Goal: Transaction & Acquisition: Download file/media

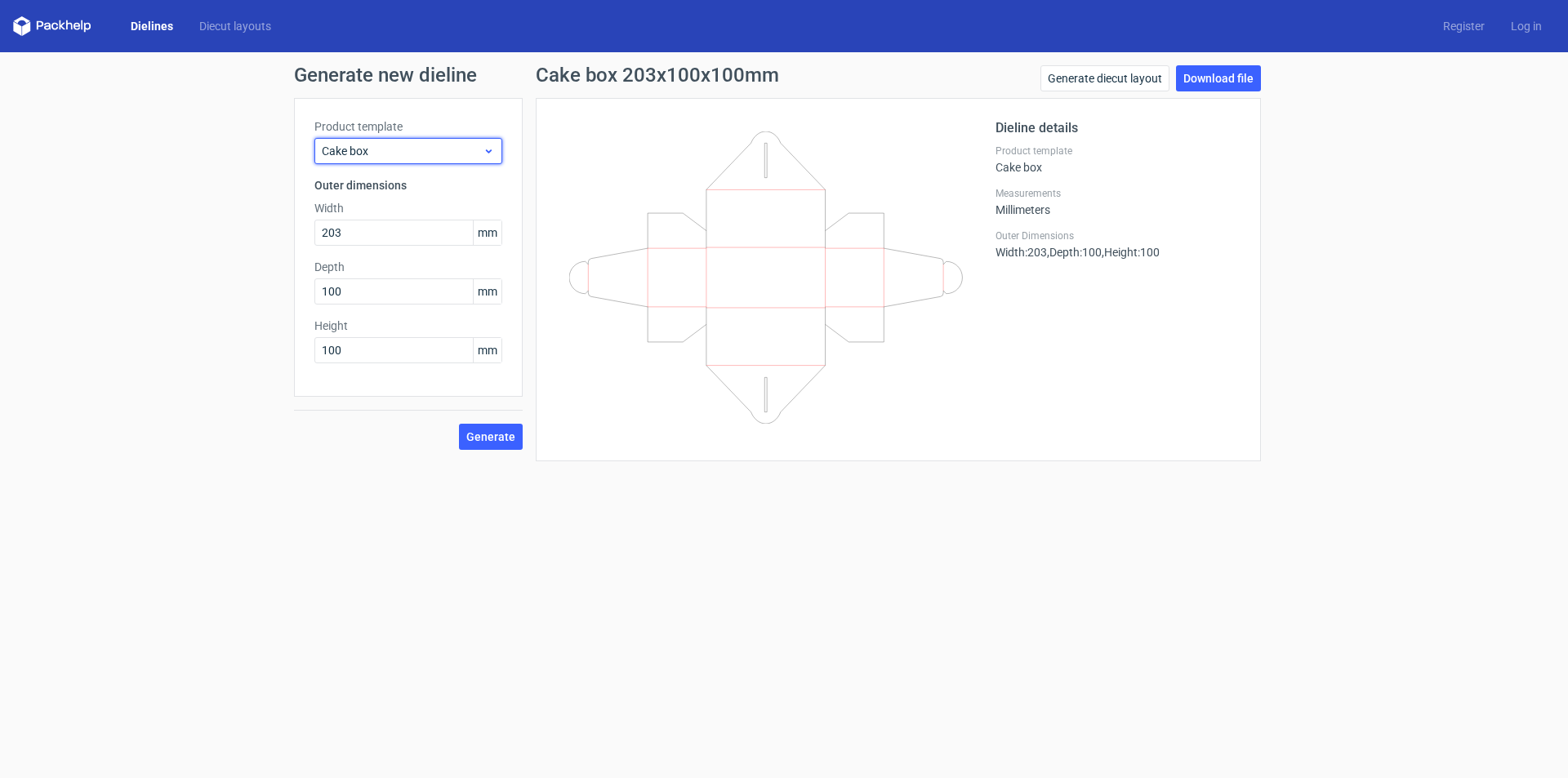
click at [482, 156] on span "Cake box" at bounding box center [402, 151] width 161 height 17
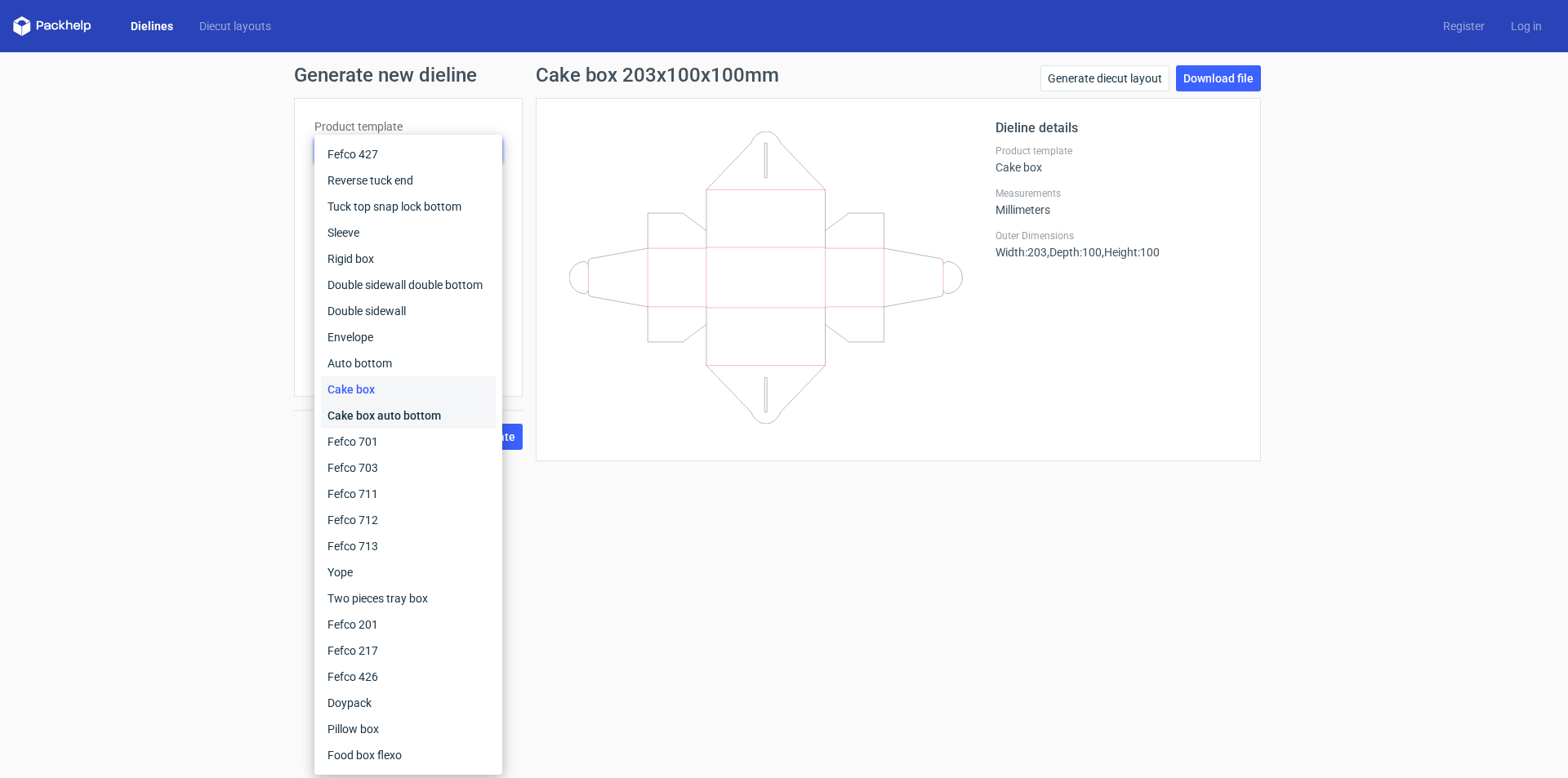
click at [363, 411] on div "Cake box auto bottom" at bounding box center [408, 416] width 175 height 26
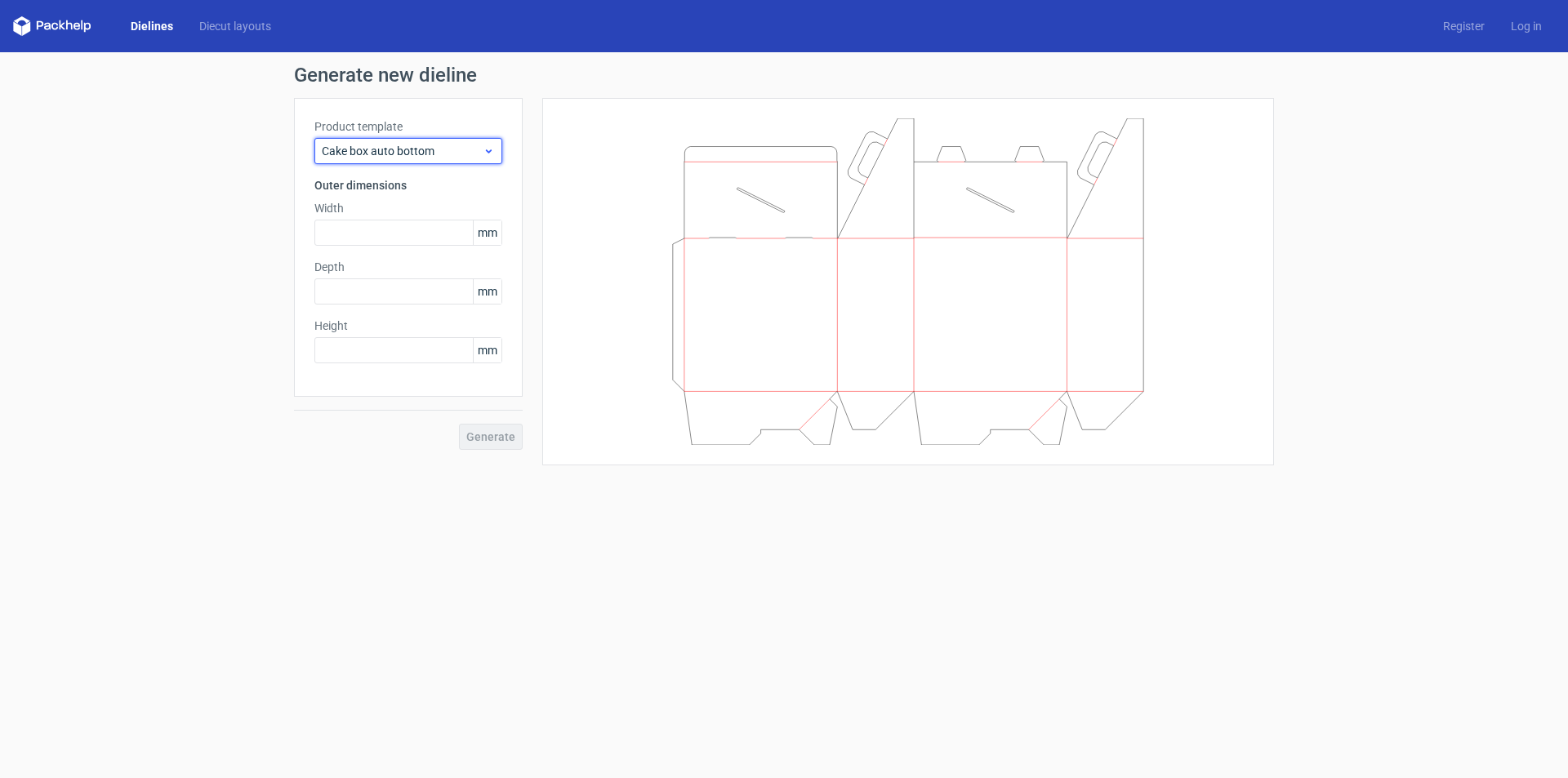
click at [491, 146] on icon at bounding box center [488, 151] width 12 height 13
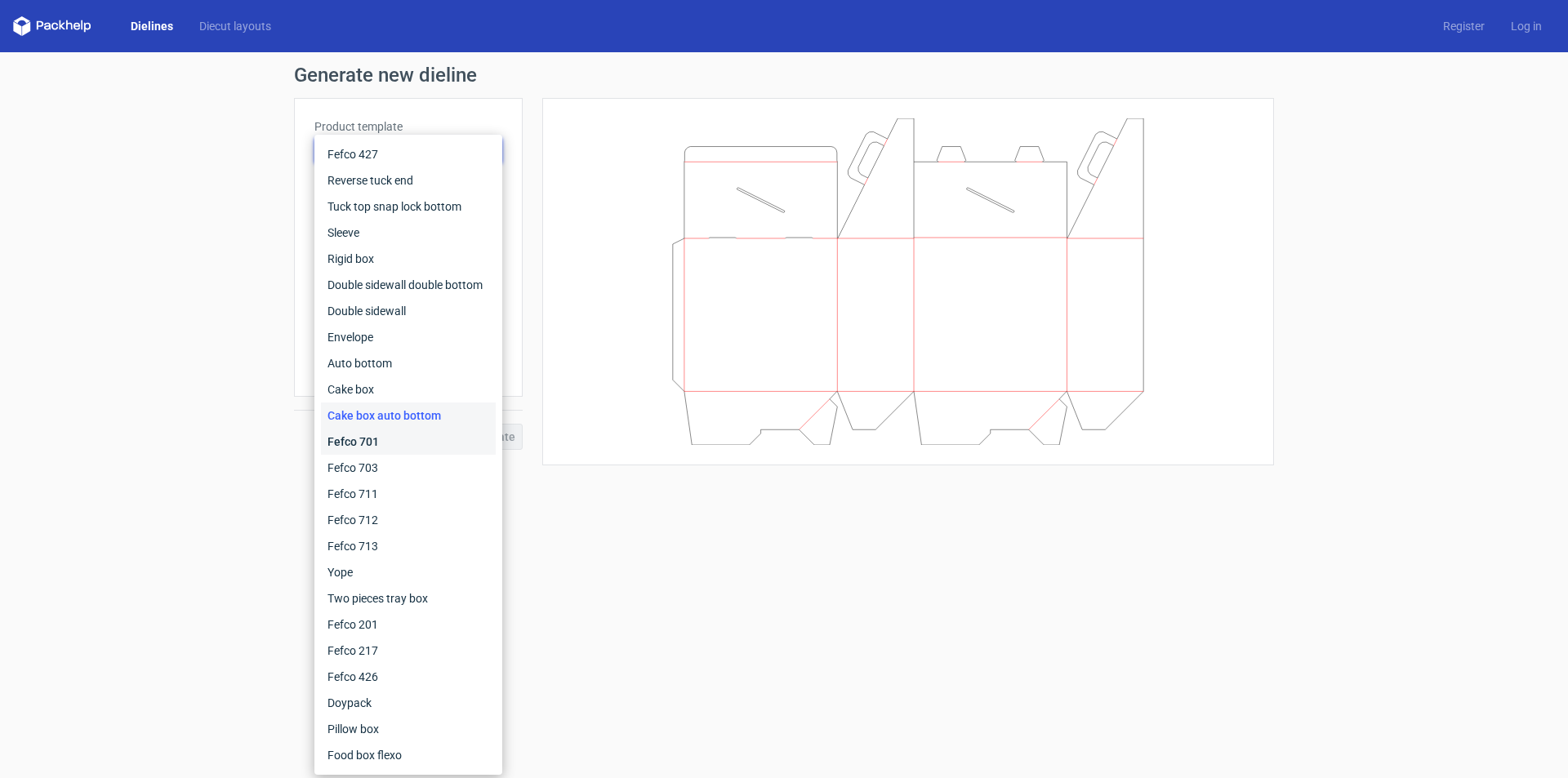
click at [373, 441] on div "Fefco 701" at bounding box center [408, 441] width 175 height 26
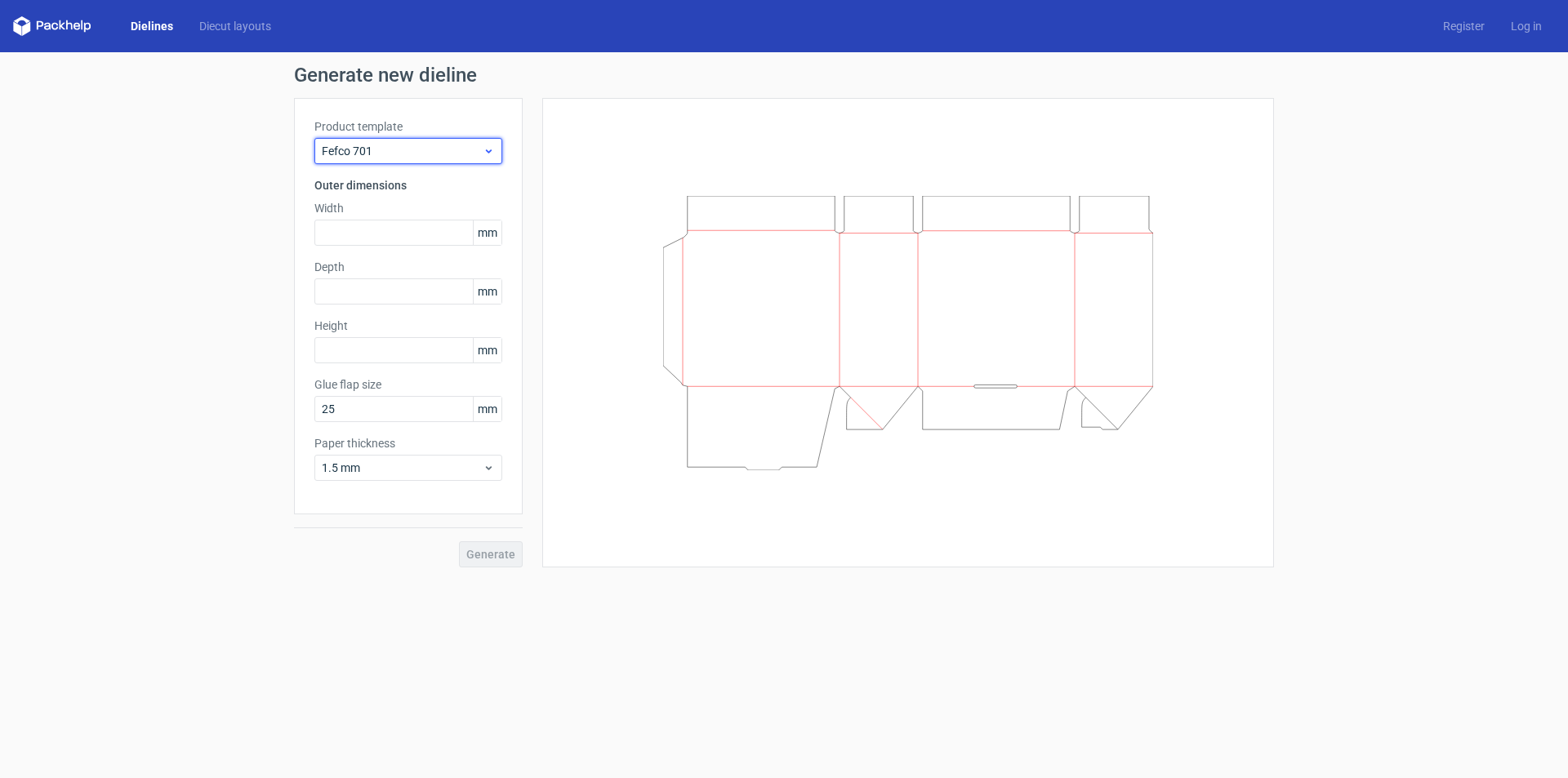
click at [477, 146] on span "Fefco 701" at bounding box center [402, 151] width 161 height 17
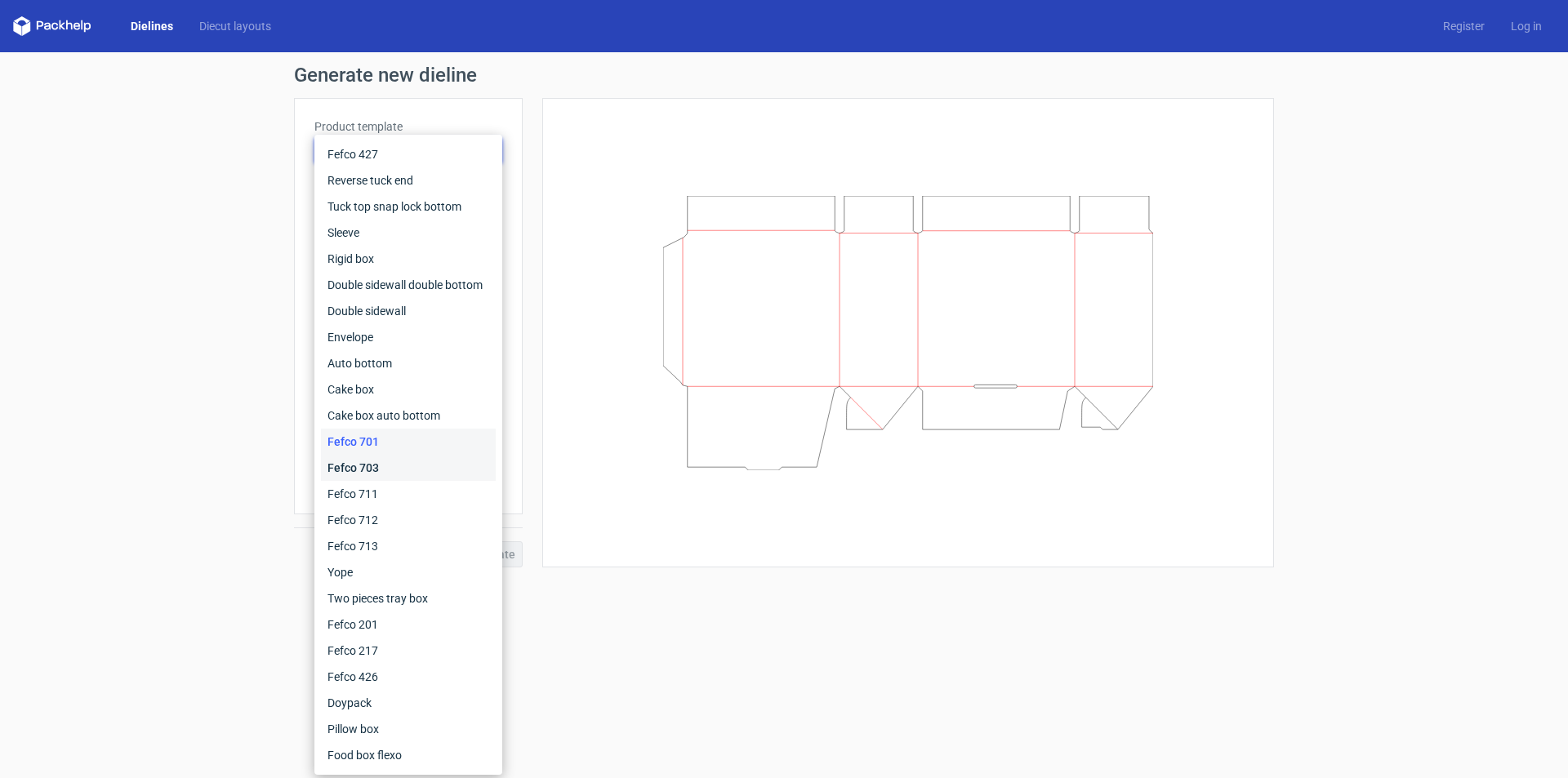
click at [372, 466] on div "Fefco 703" at bounding box center [408, 468] width 175 height 26
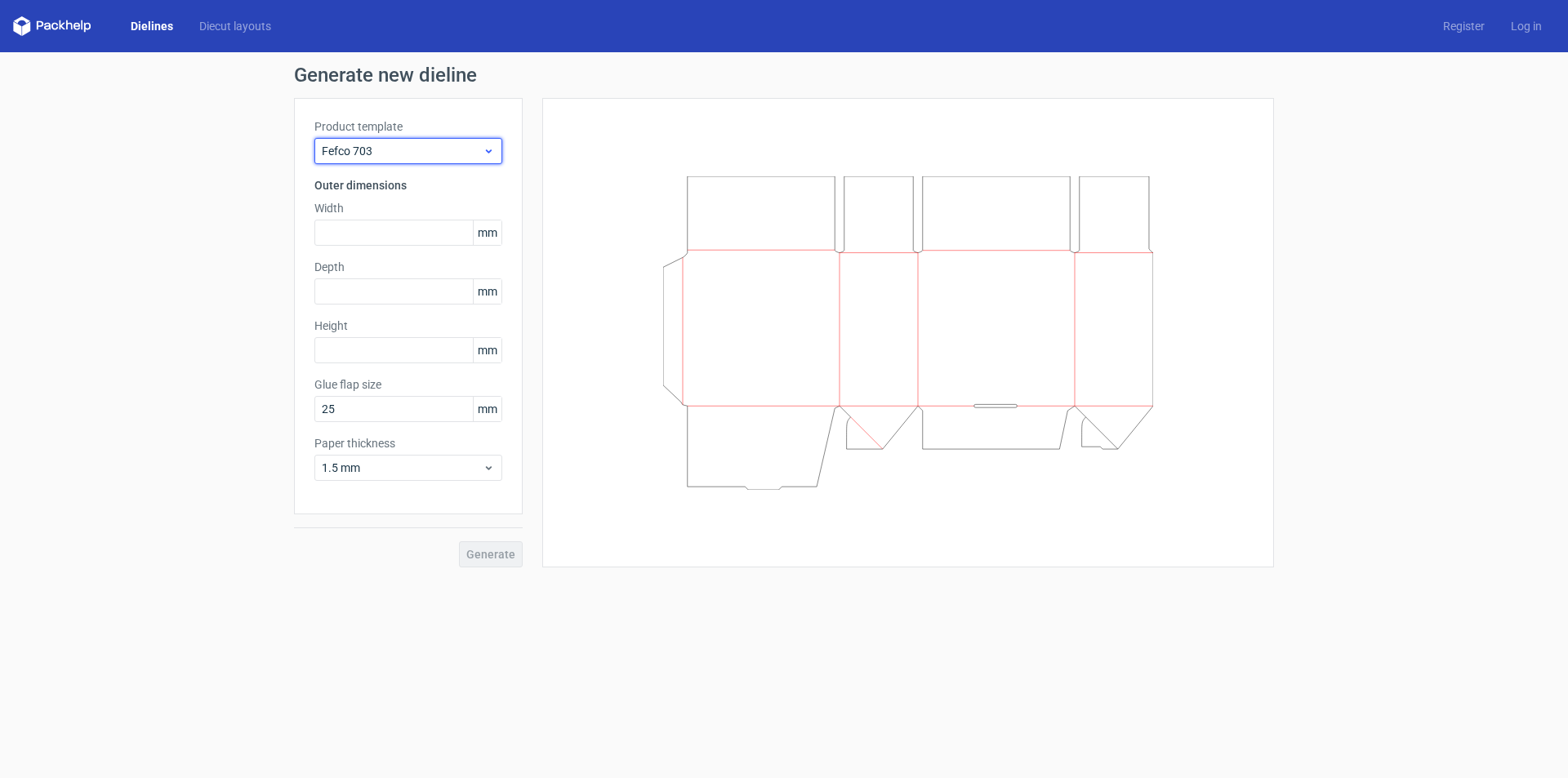
click at [447, 149] on span "Fefco 703" at bounding box center [402, 151] width 161 height 17
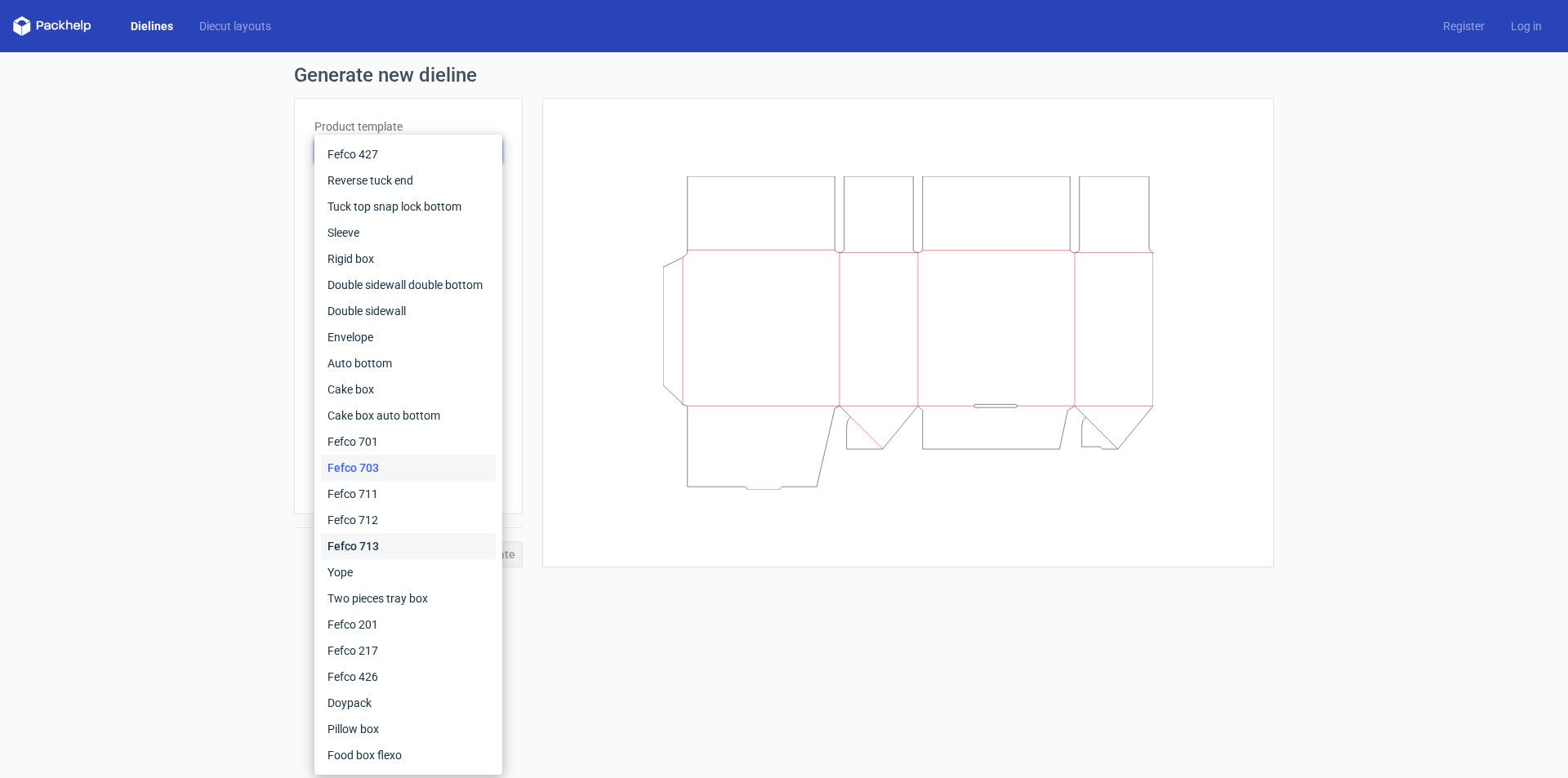
click at [377, 544] on div "Fefco 713" at bounding box center [408, 546] width 175 height 26
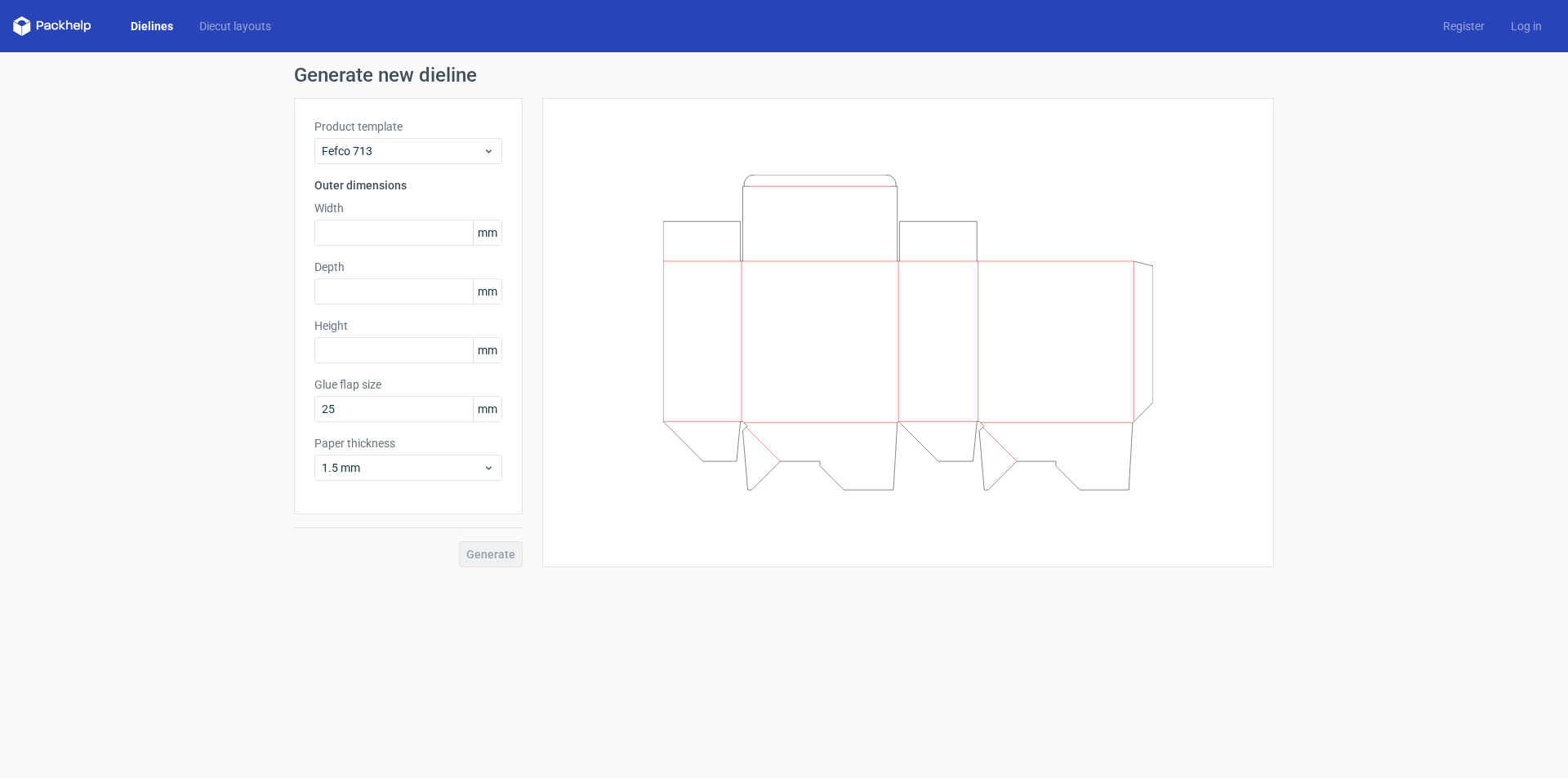
click at [436, 135] on div "Product template Fefco 713" at bounding box center [408, 141] width 188 height 46
click at [421, 152] on span "Fefco 713" at bounding box center [402, 151] width 161 height 17
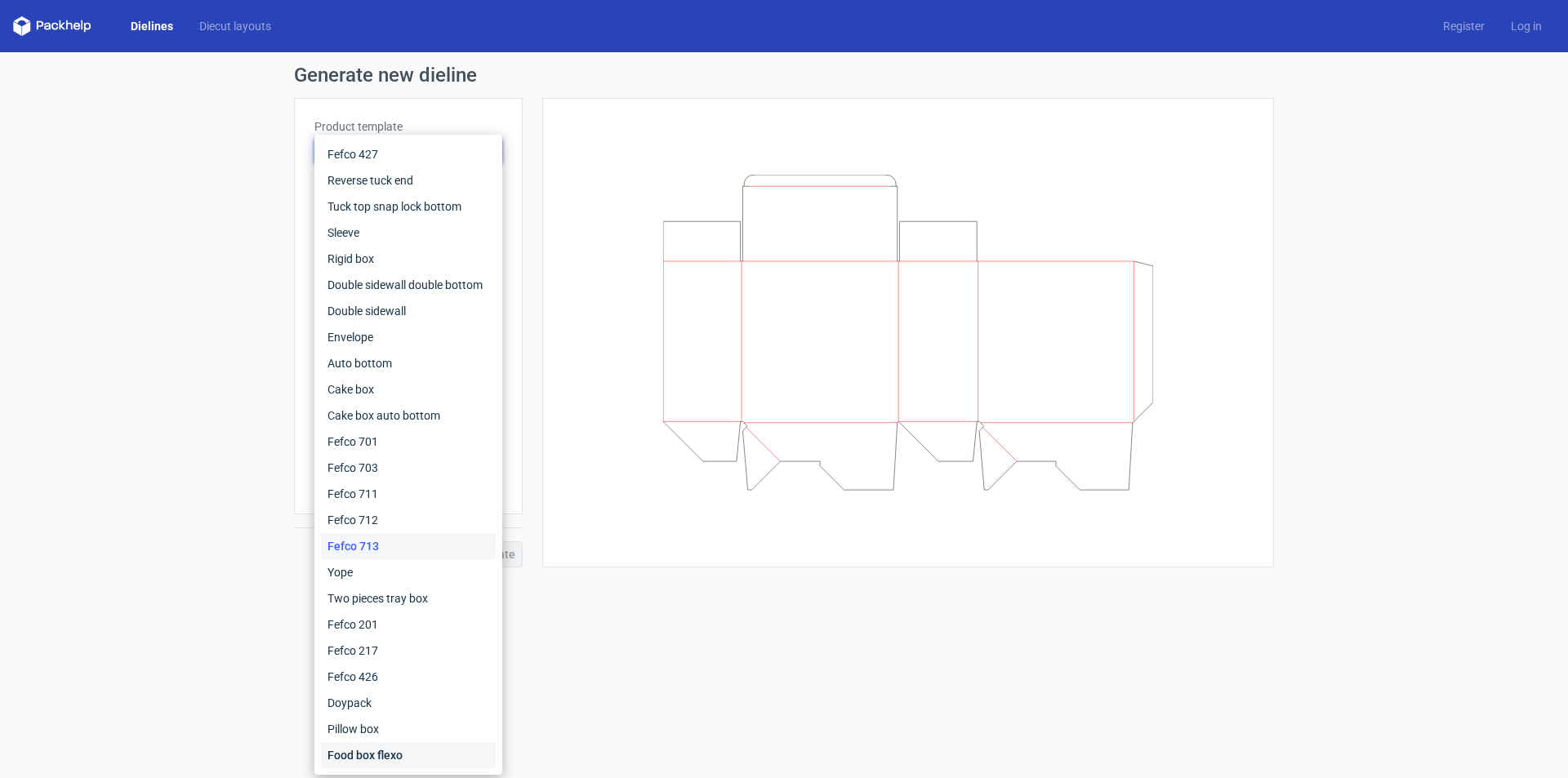
click at [368, 748] on div "Food box flexo" at bounding box center [408, 755] width 175 height 26
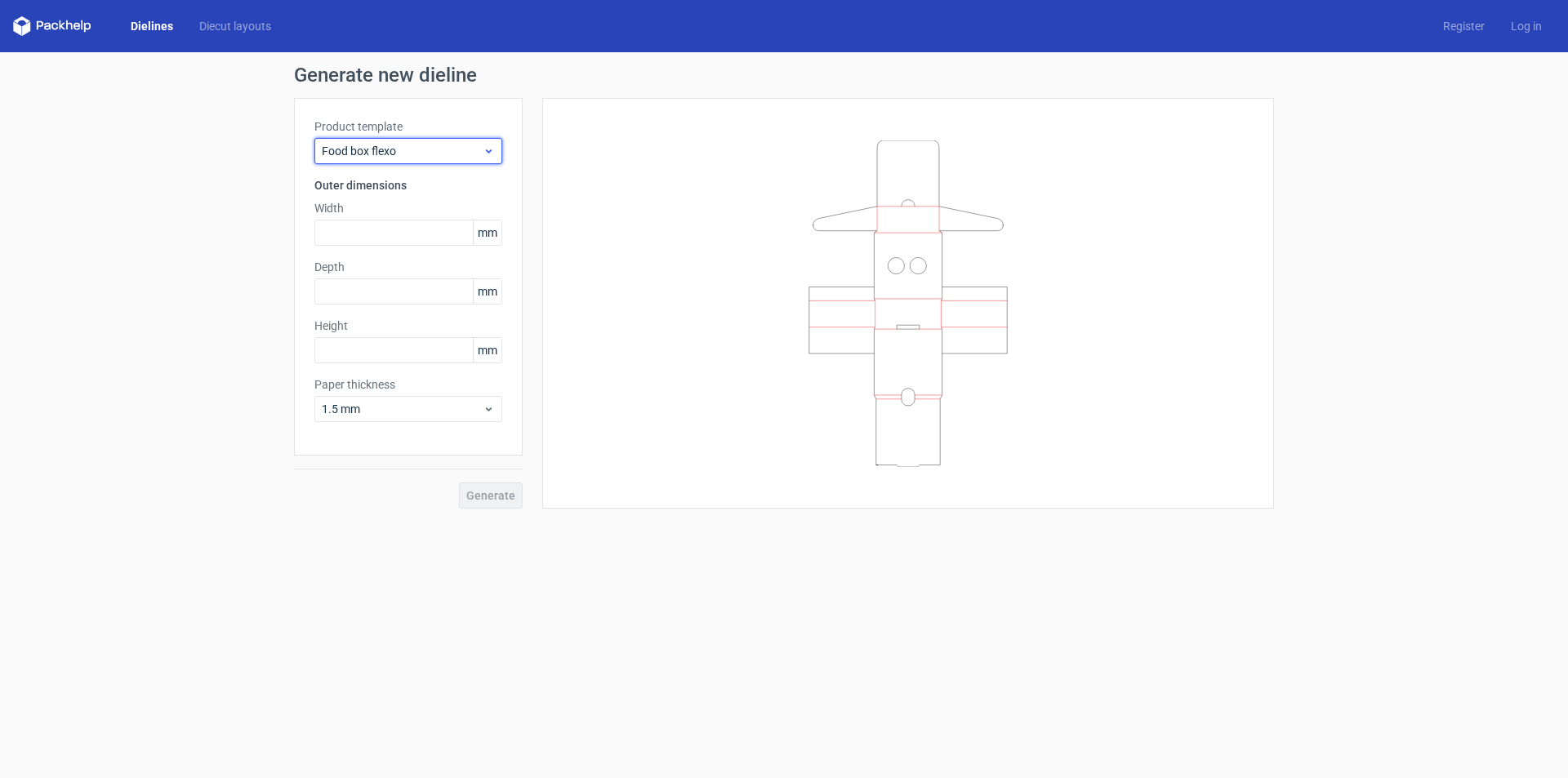
click at [418, 150] on span "Food box flexo" at bounding box center [402, 151] width 161 height 17
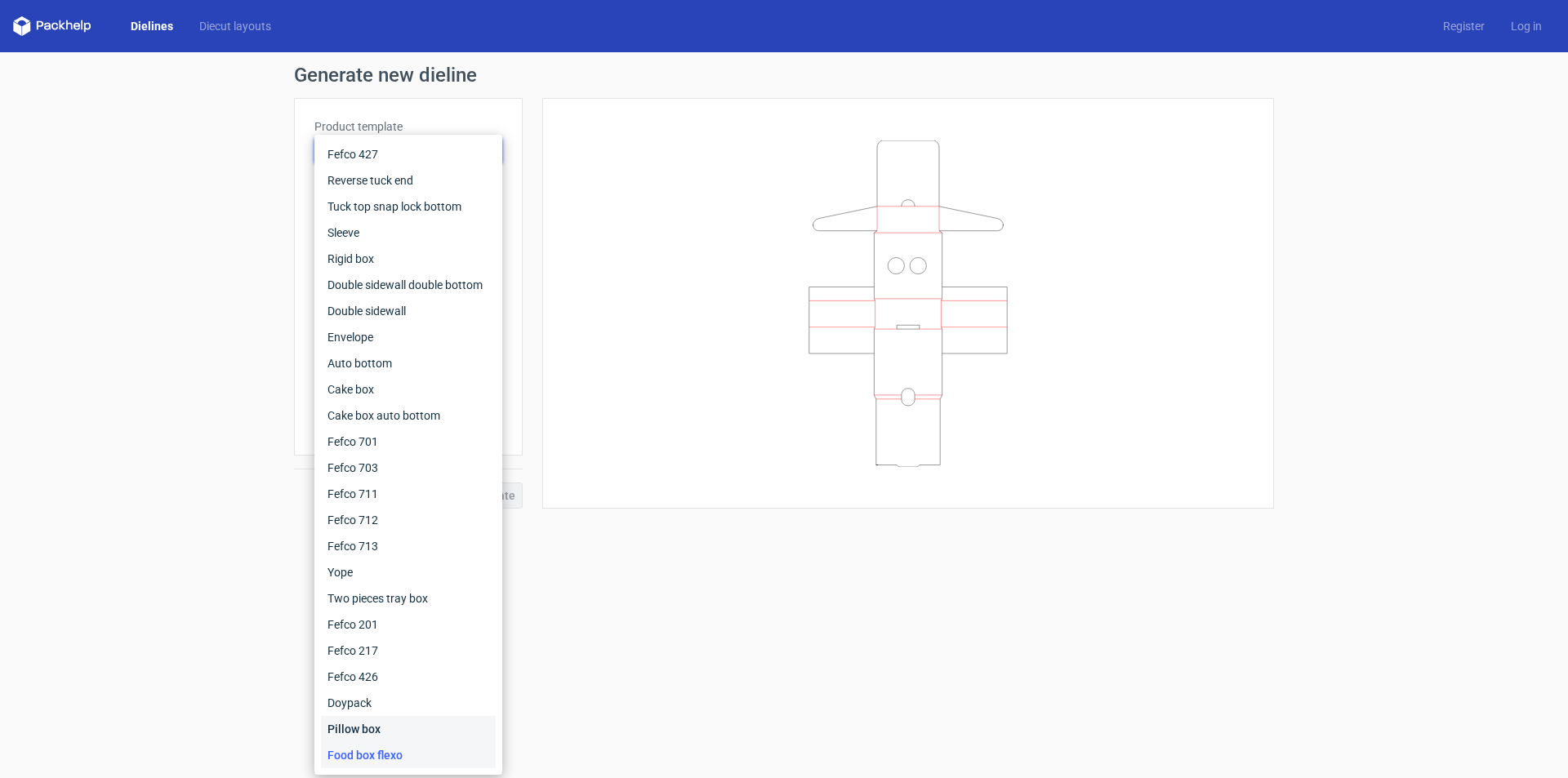
click at [361, 723] on div "Pillow box" at bounding box center [408, 729] width 175 height 26
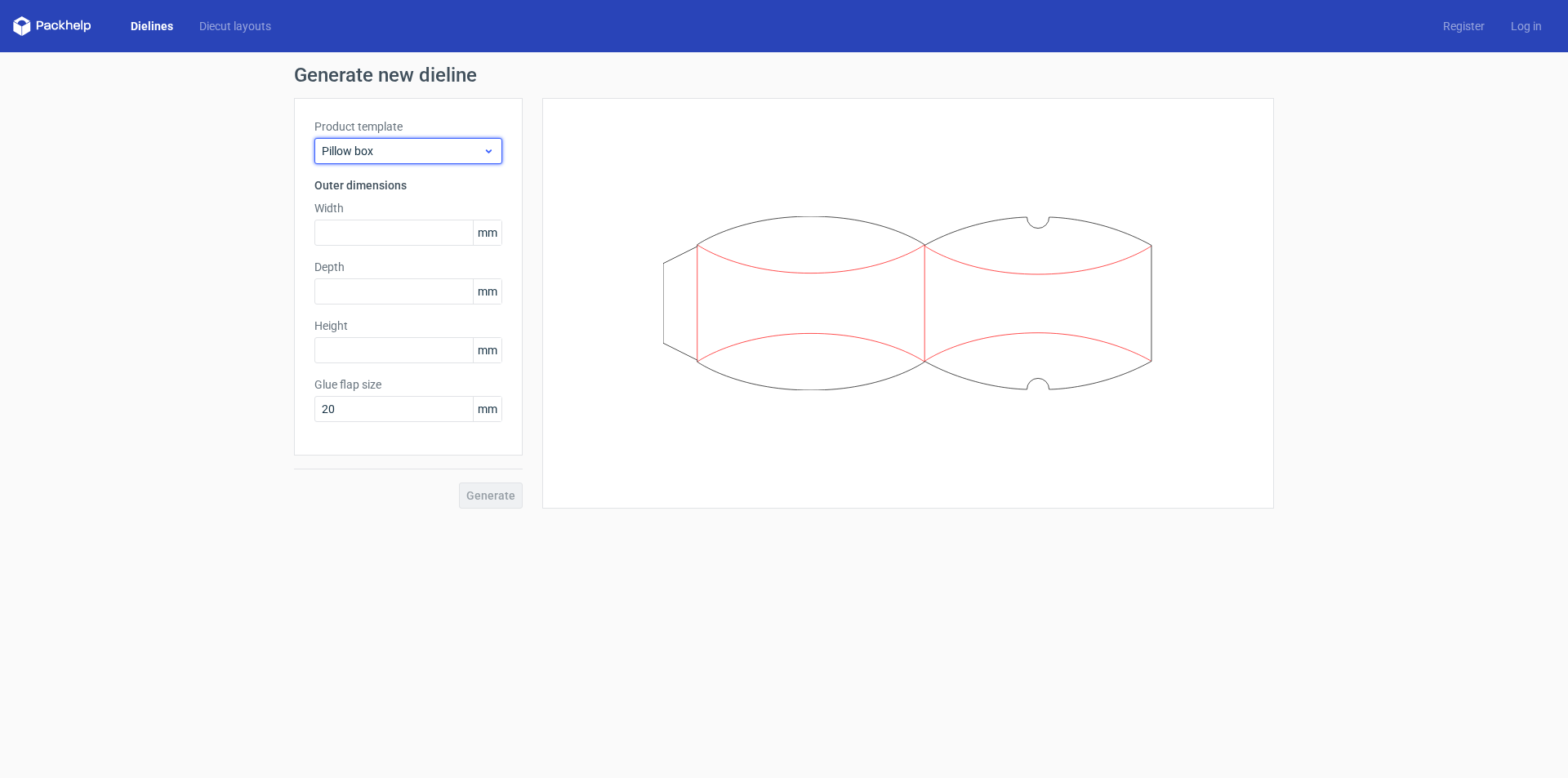
click at [463, 148] on span "Pillow box" at bounding box center [402, 151] width 161 height 17
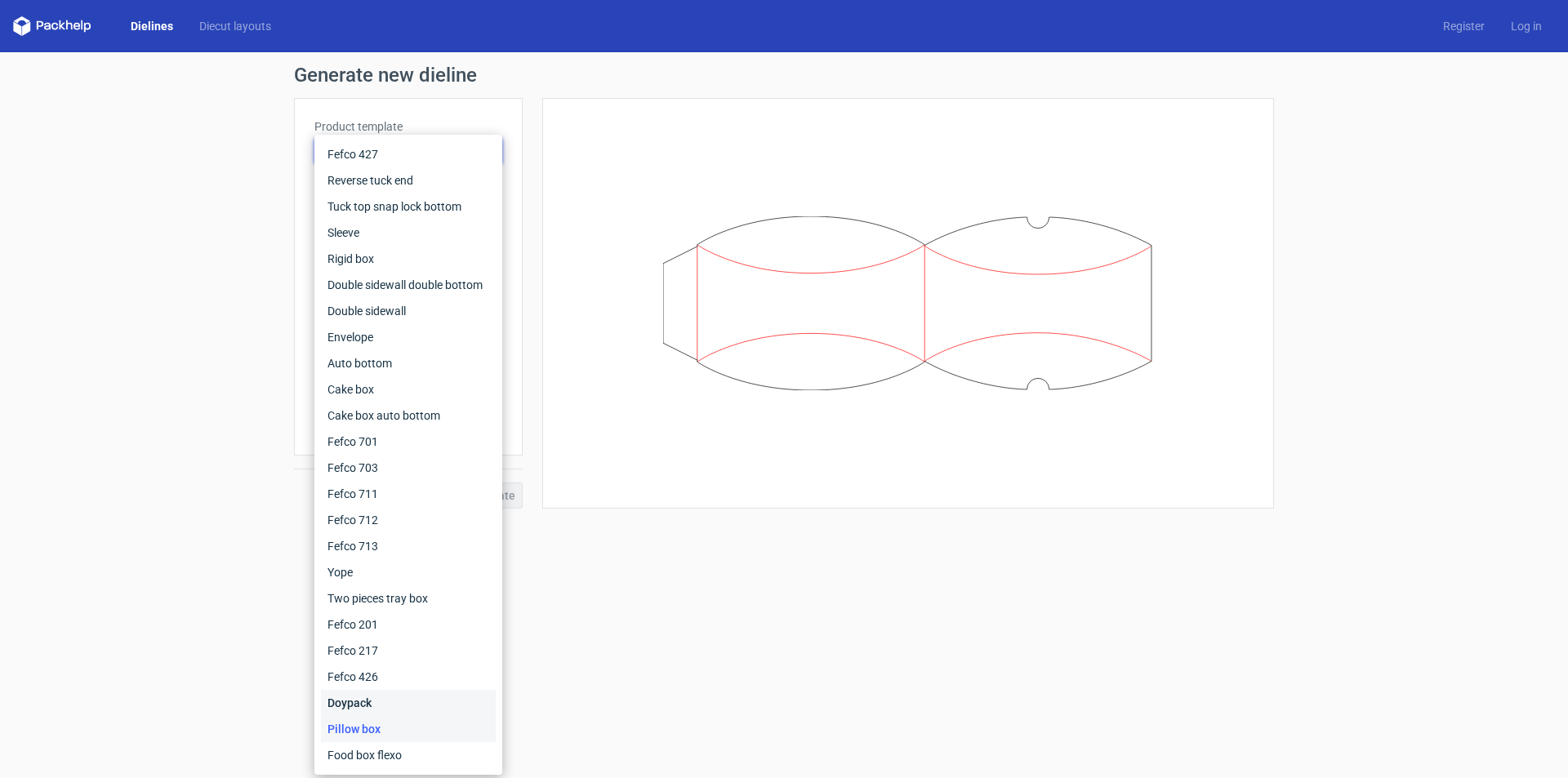
click at [362, 710] on div "Doypack" at bounding box center [408, 703] width 175 height 26
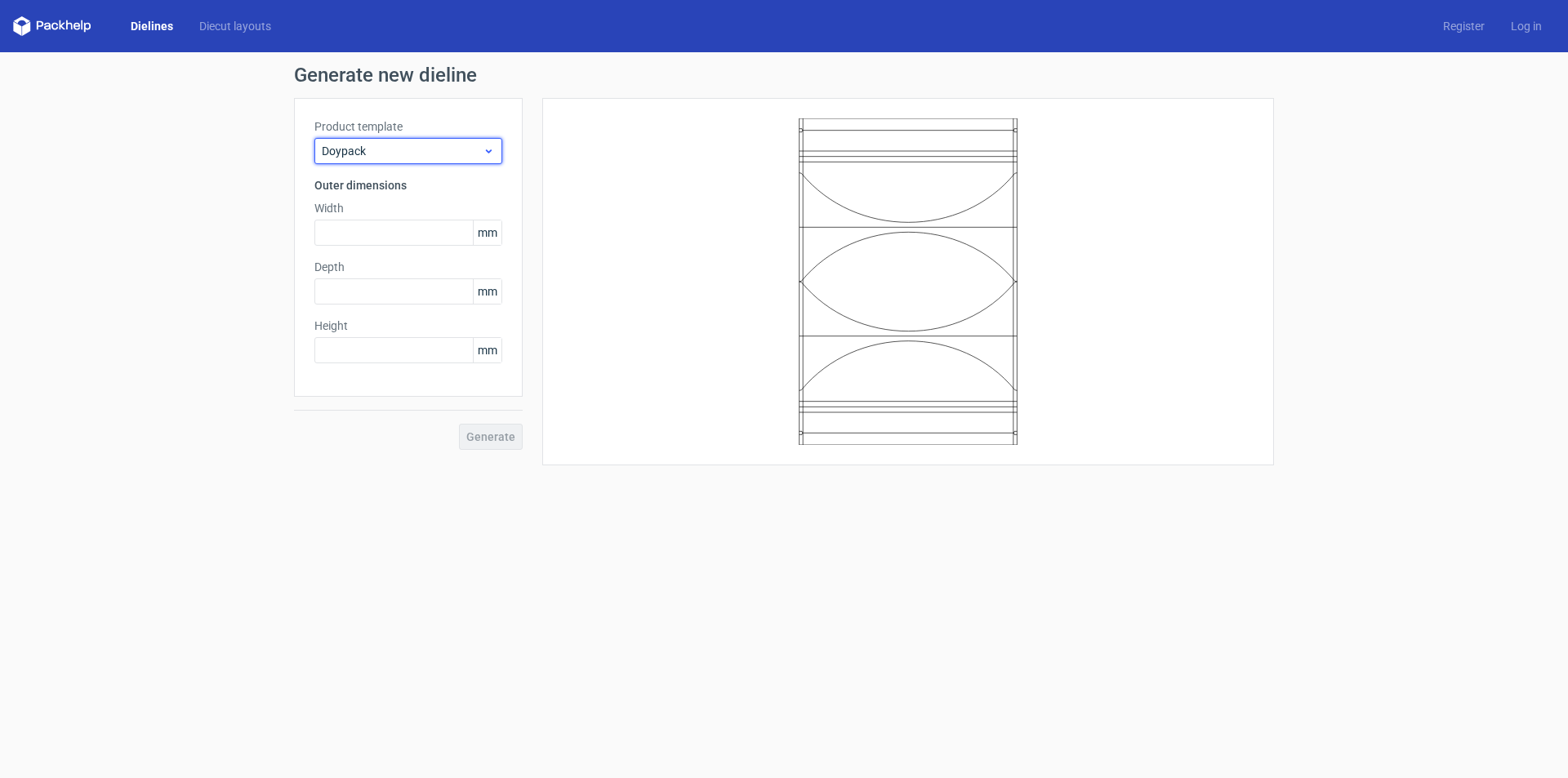
click at [460, 150] on span "Doypack" at bounding box center [402, 151] width 161 height 17
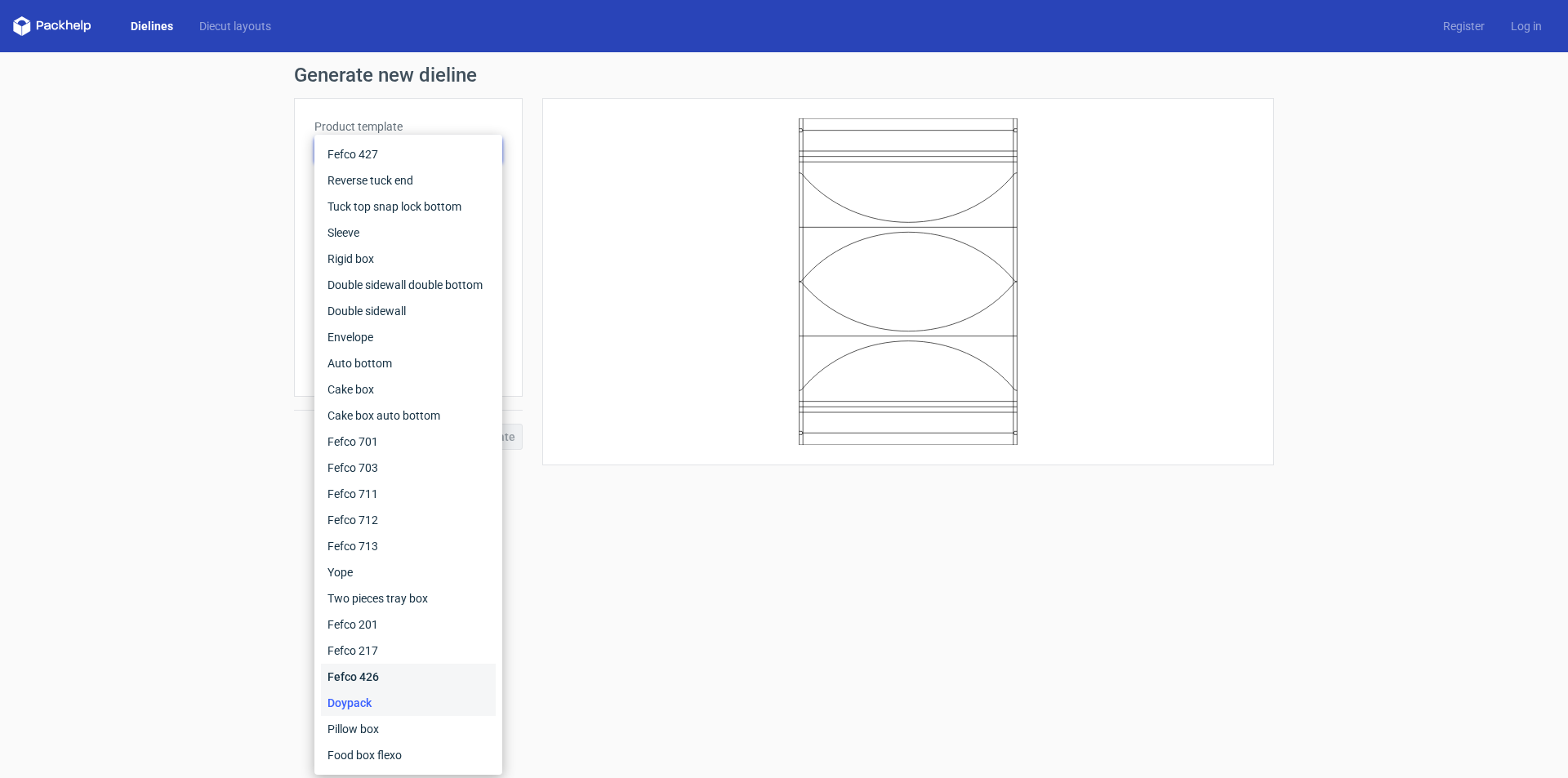
click at [354, 675] on div "Fefco 426" at bounding box center [408, 677] width 175 height 26
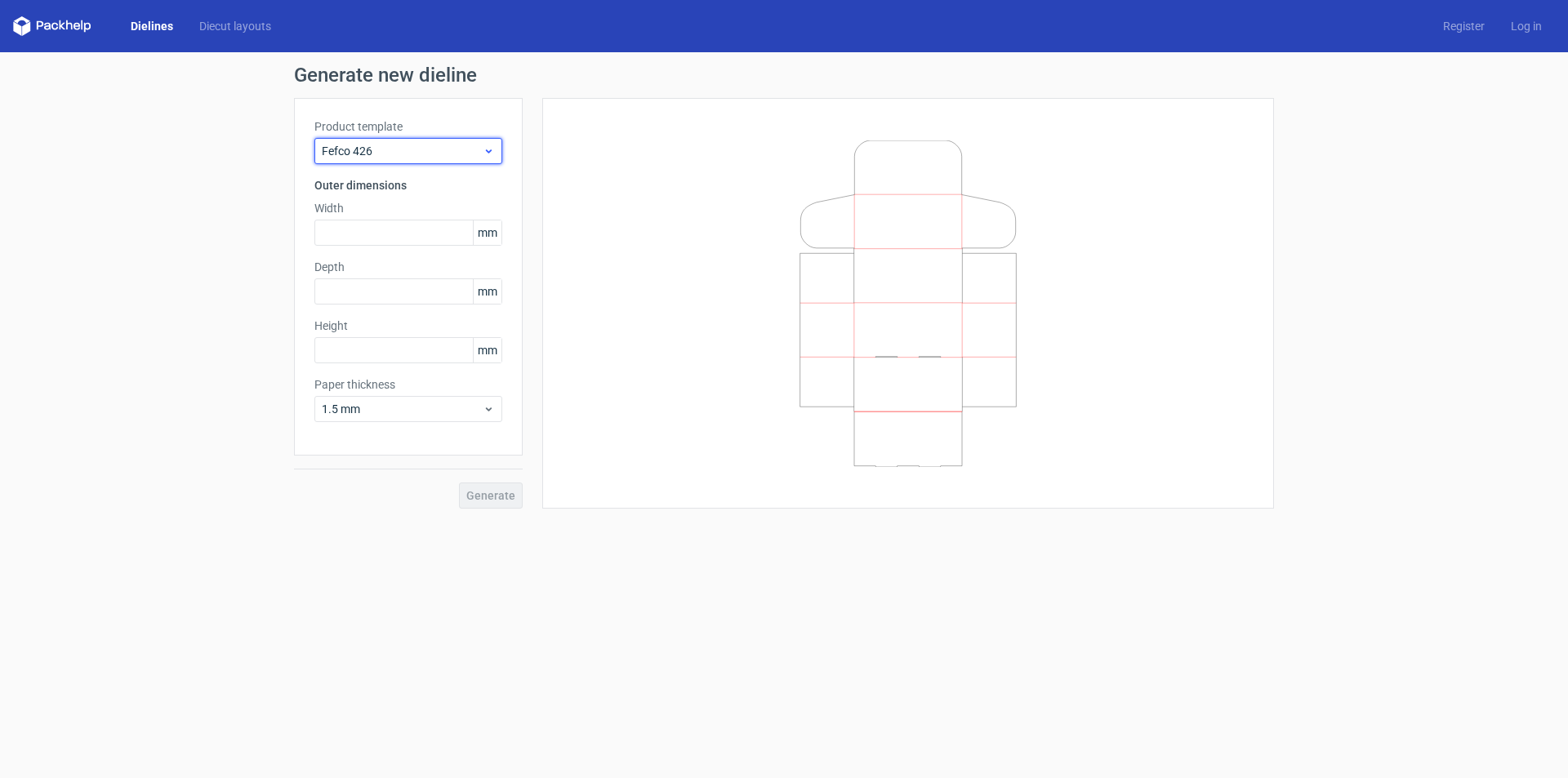
click at [431, 147] on span "Fefco 426" at bounding box center [402, 151] width 161 height 17
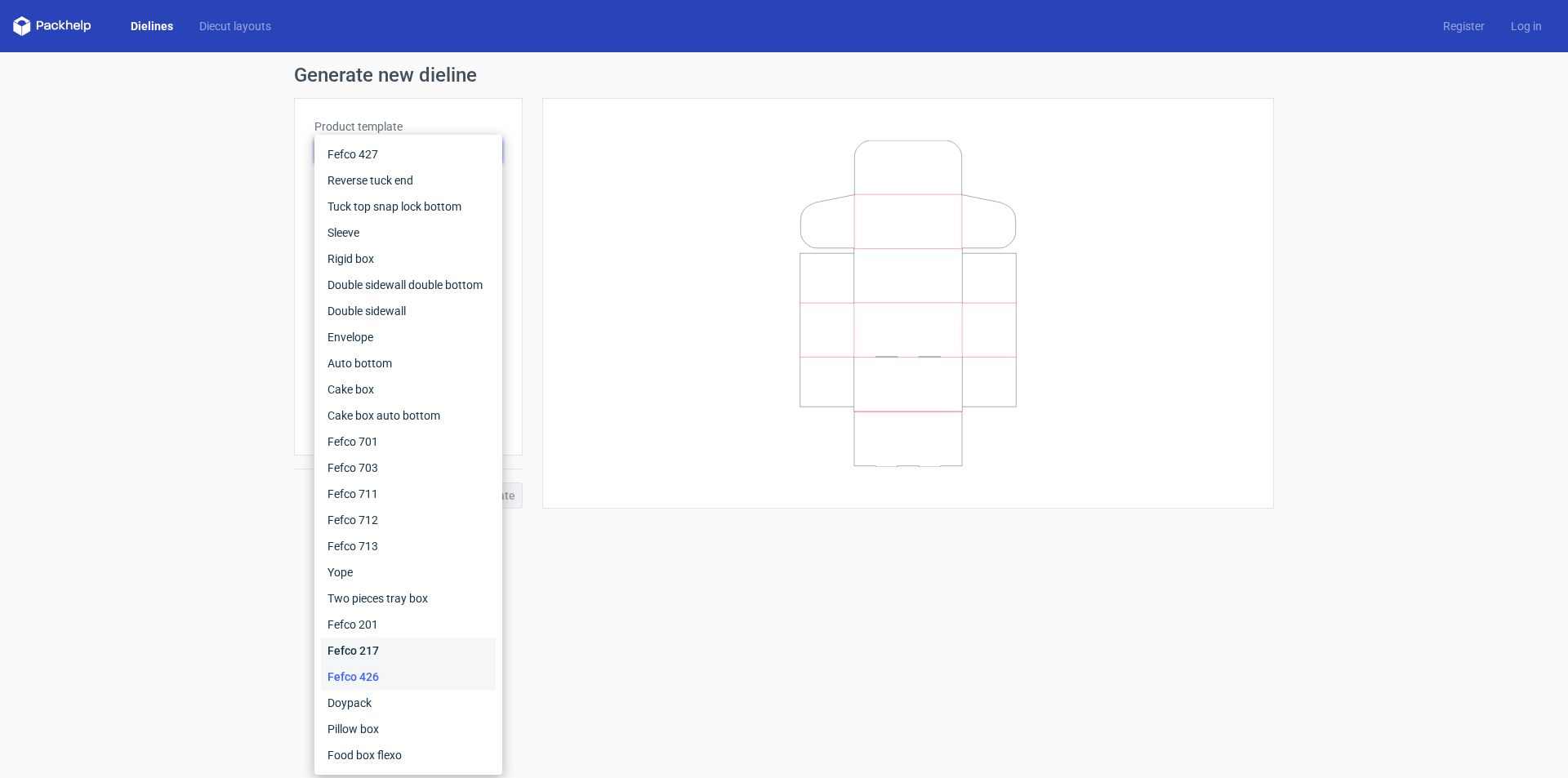
click at [364, 647] on div "Fefco 217" at bounding box center [408, 650] width 175 height 26
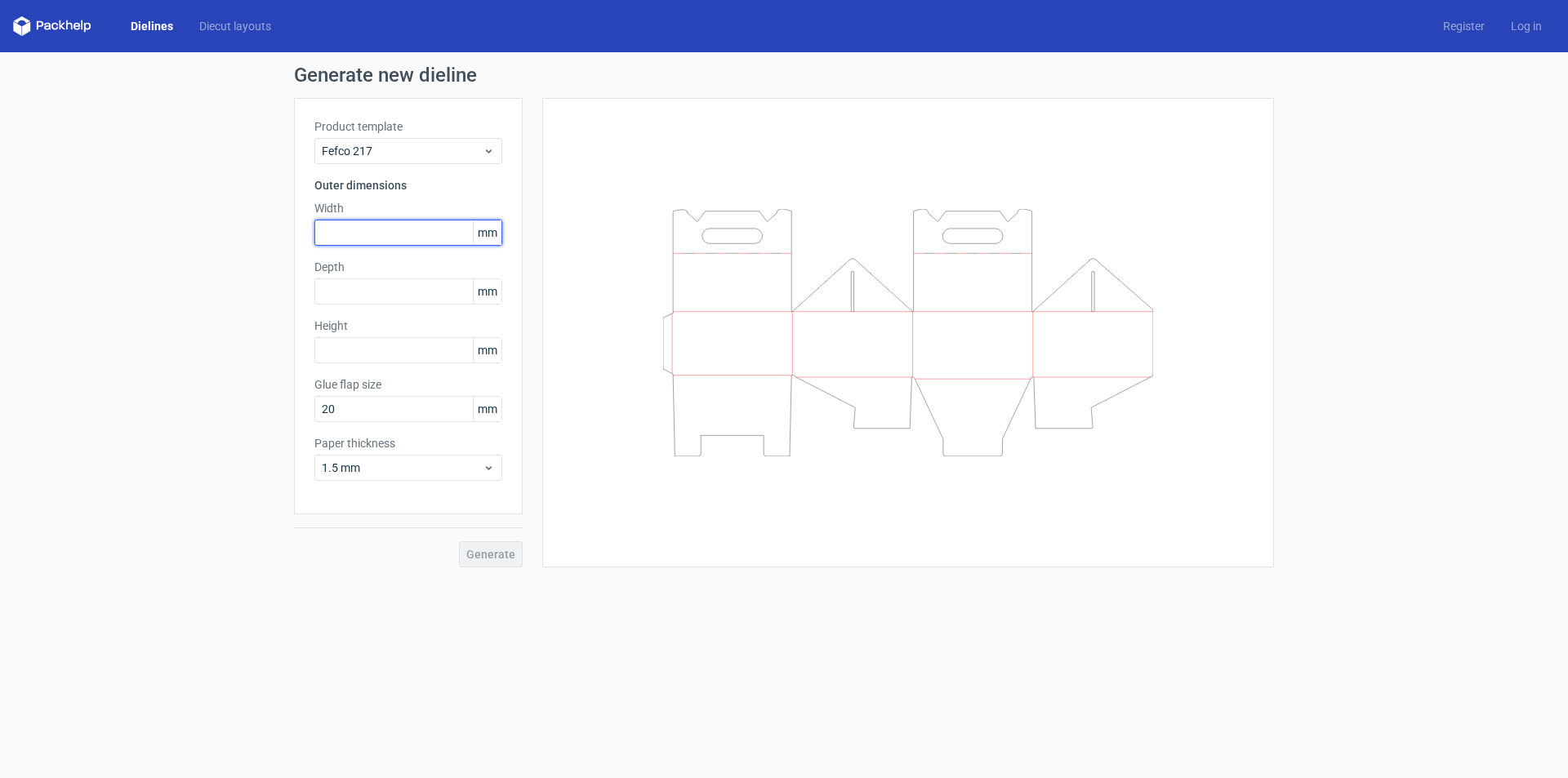
click at [377, 226] on input "text" at bounding box center [408, 232] width 188 height 26
type input "188"
drag, startPoint x: 333, startPoint y: 299, endPoint x: 236, endPoint y: 314, distance: 98.2
click at [236, 314] on div "Generate new dieline Product template Fefco 217 Outer dimensions Width 188 mm D…" at bounding box center [784, 317] width 1568 height 528
type input "95"
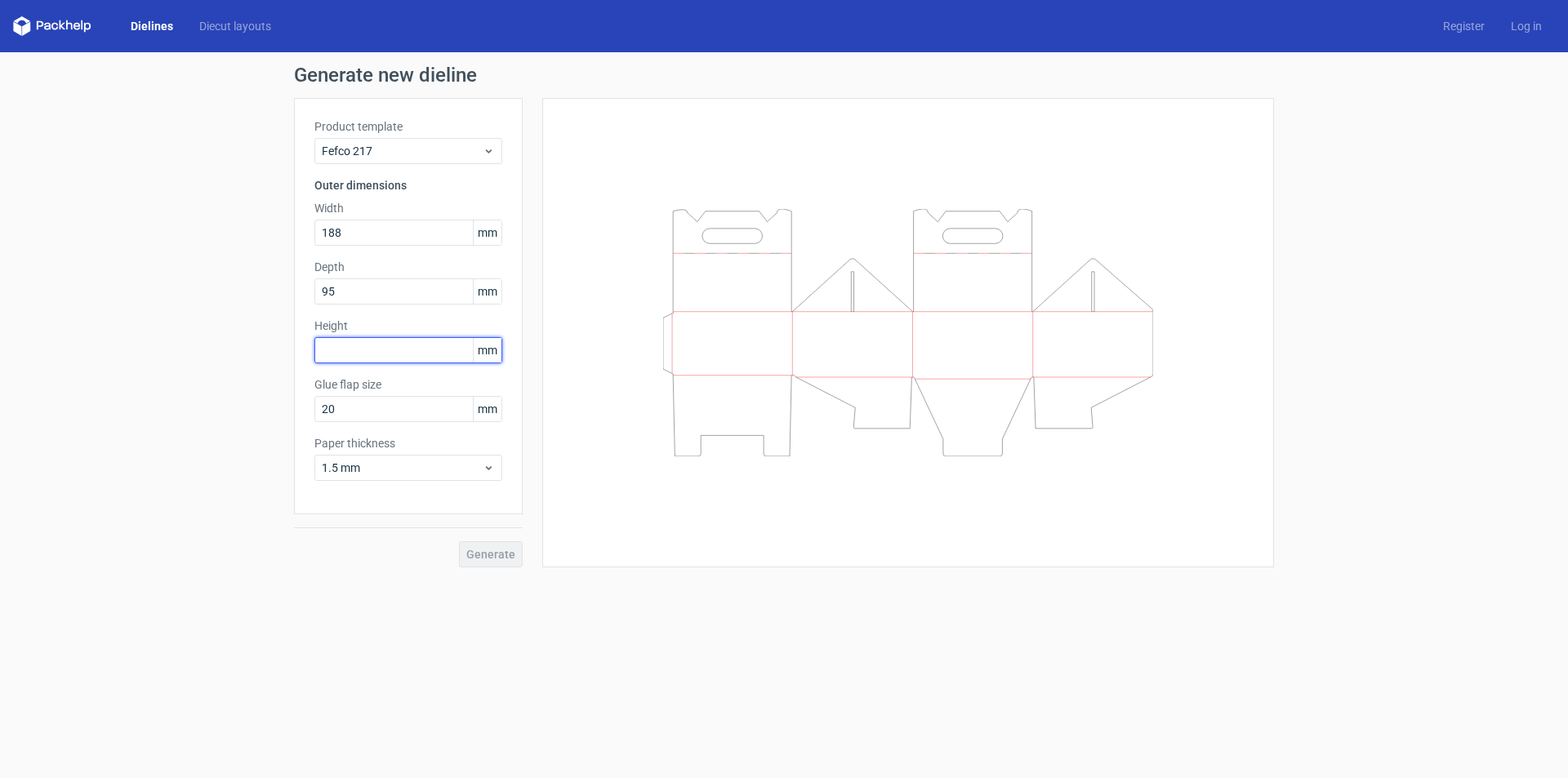
click at [367, 352] on input "text" at bounding box center [408, 350] width 188 height 26
type input "95"
click at [459, 541] on button "Generate" at bounding box center [490, 554] width 63 height 26
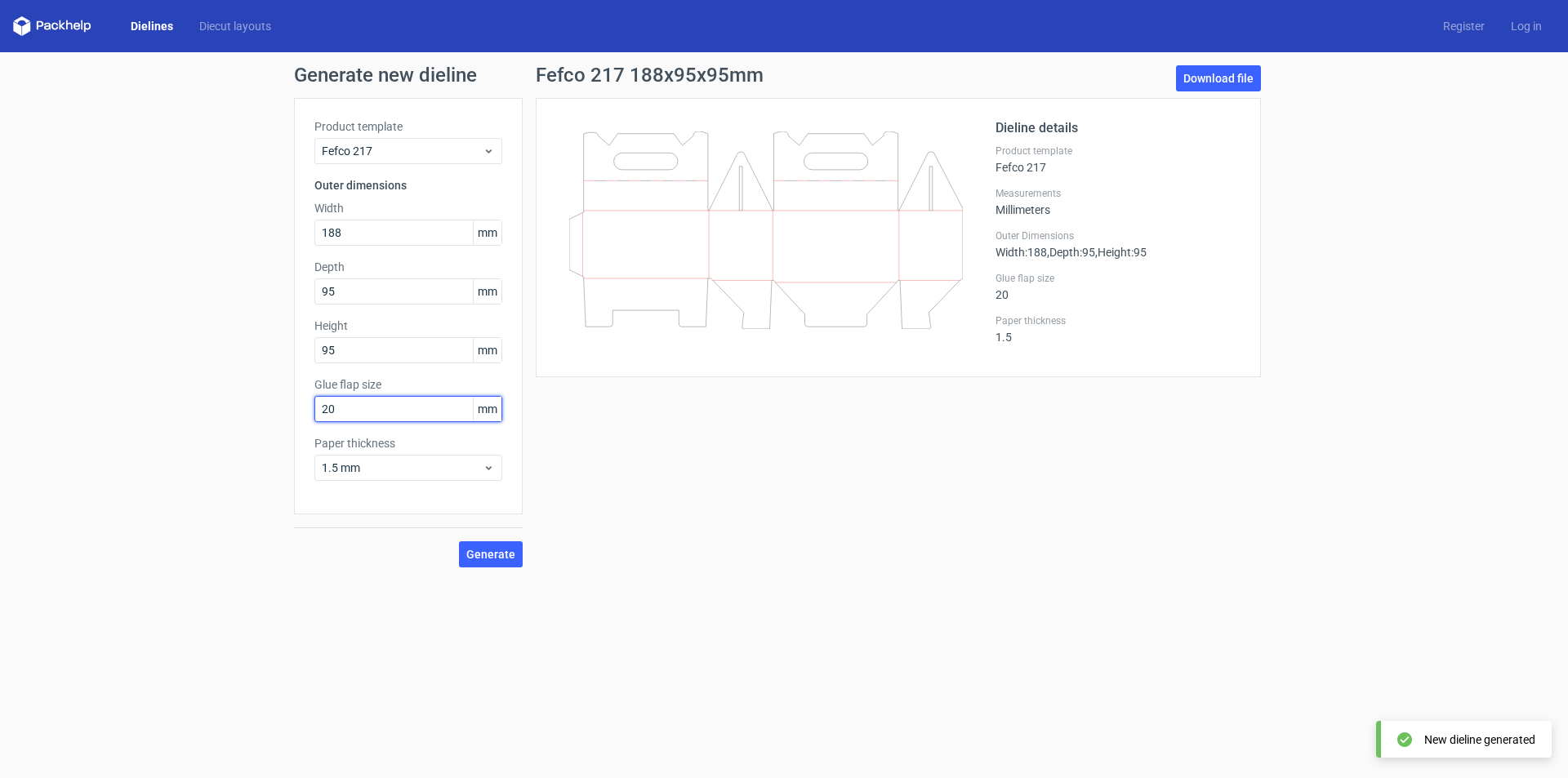
click at [427, 409] on input "20" at bounding box center [408, 409] width 188 height 26
click at [480, 550] on span "Generate" at bounding box center [490, 554] width 49 height 11
click at [1229, 78] on link "Download file" at bounding box center [1218, 78] width 85 height 26
